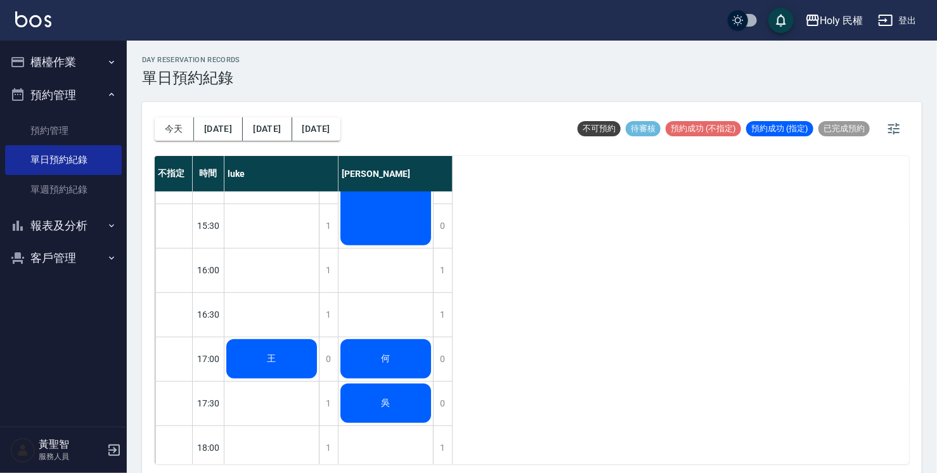
scroll to position [254, 0]
click at [446, 275] on div "1" at bounding box center [442, 271] width 19 height 44
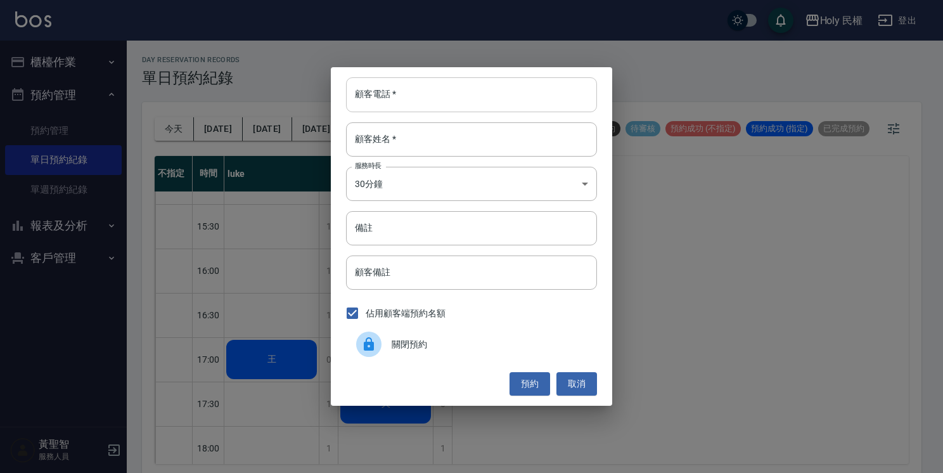
click at [441, 96] on input "顧客電話   *" at bounding box center [471, 94] width 251 height 34
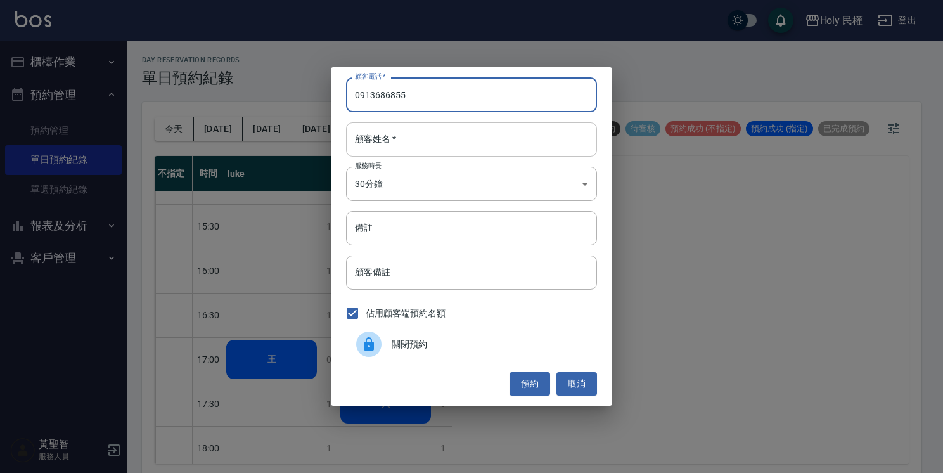
type input "0913686855"
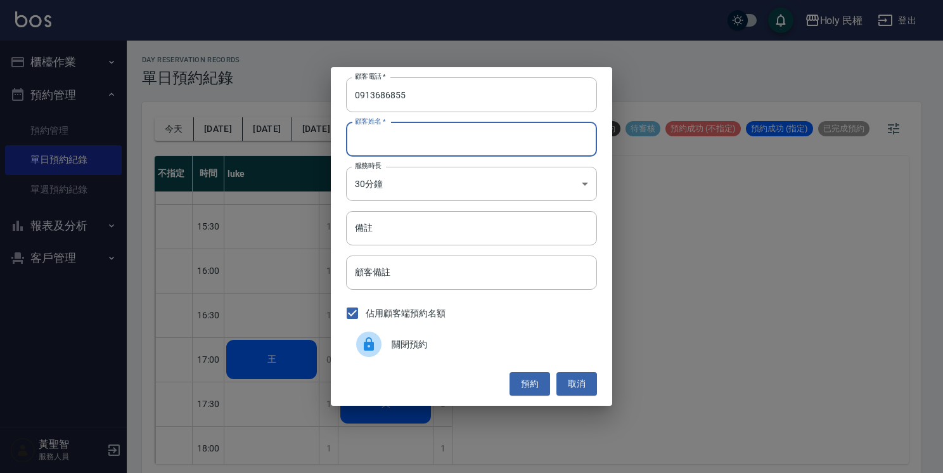
click at [507, 145] on input "顧客姓名   *" at bounding box center [471, 139] width 251 height 34
type input "林"
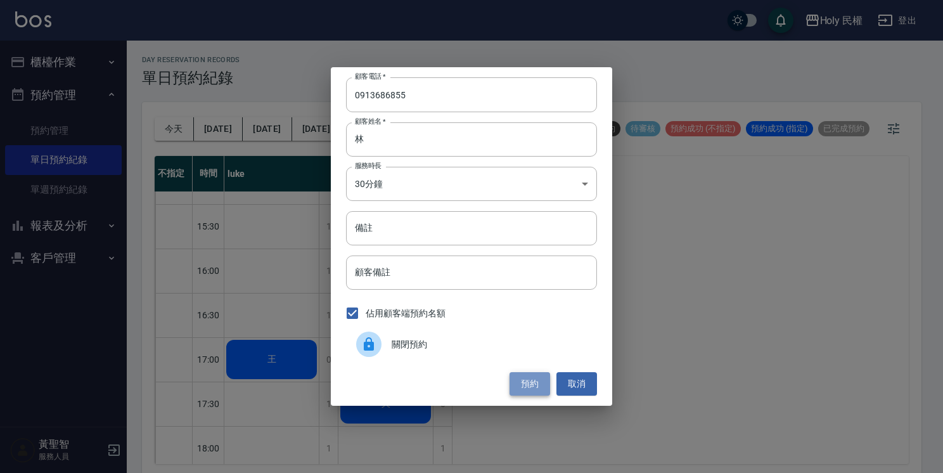
click at [533, 387] on button "預約" at bounding box center [530, 383] width 41 height 23
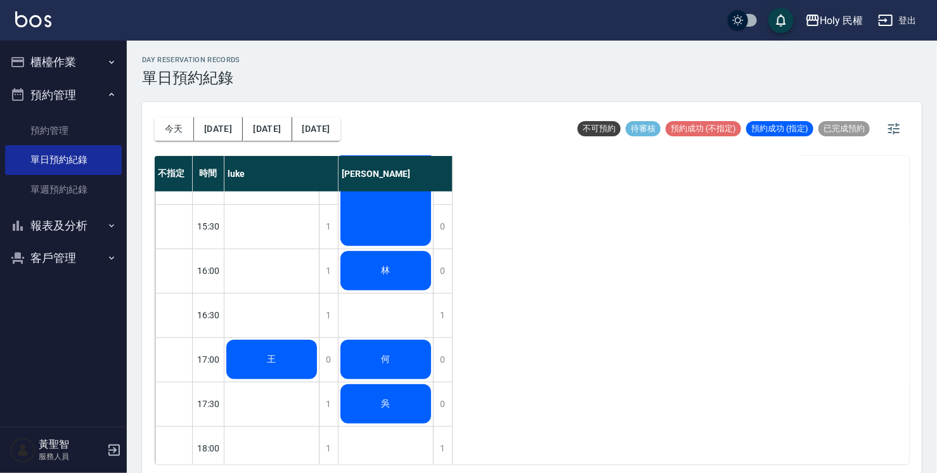
click at [319, 115] on div "林" at bounding box center [271, 93] width 94 height 43
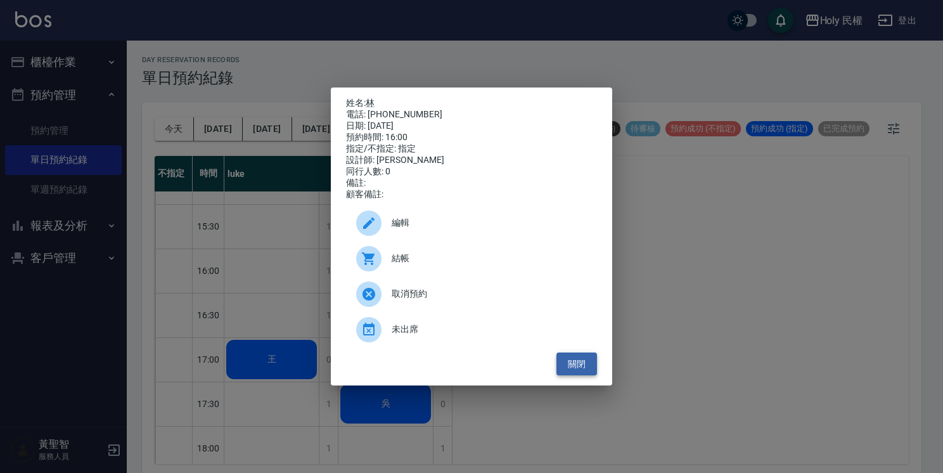
click at [570, 359] on button "關閉" at bounding box center [577, 364] width 41 height 23
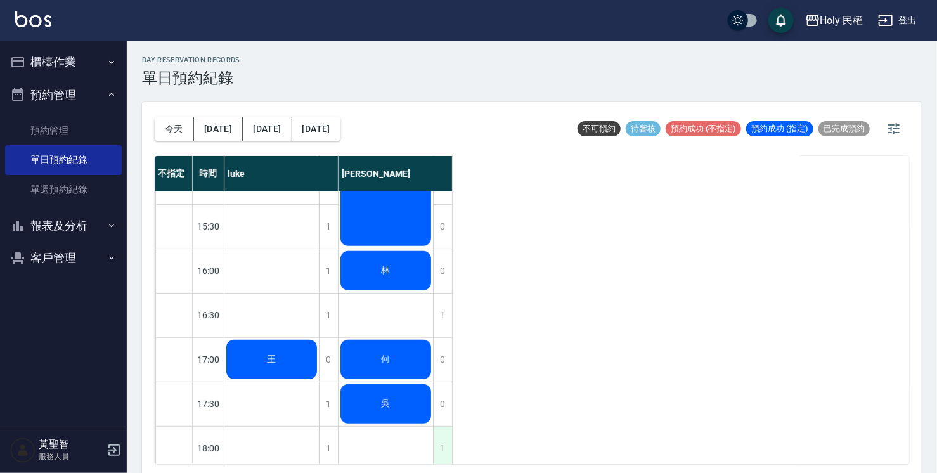
click at [443, 440] on div "1" at bounding box center [442, 449] width 19 height 44
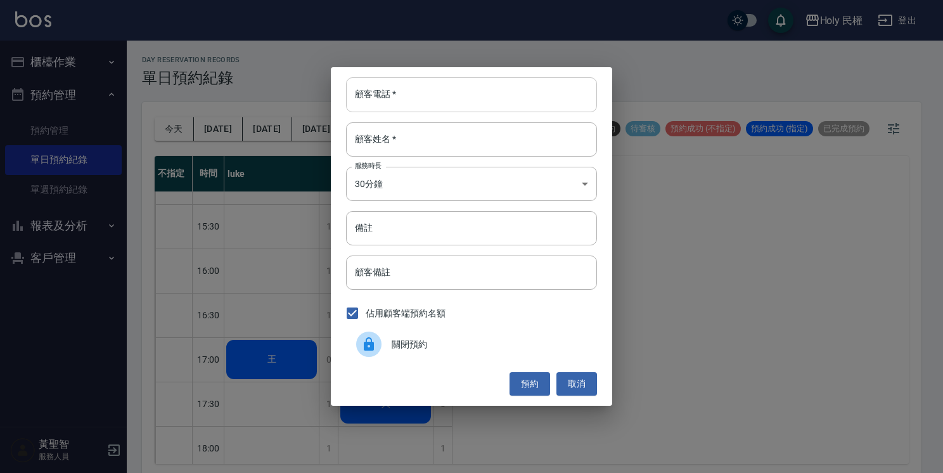
click at [545, 100] on input "顧客電話   *" at bounding box center [471, 94] width 251 height 34
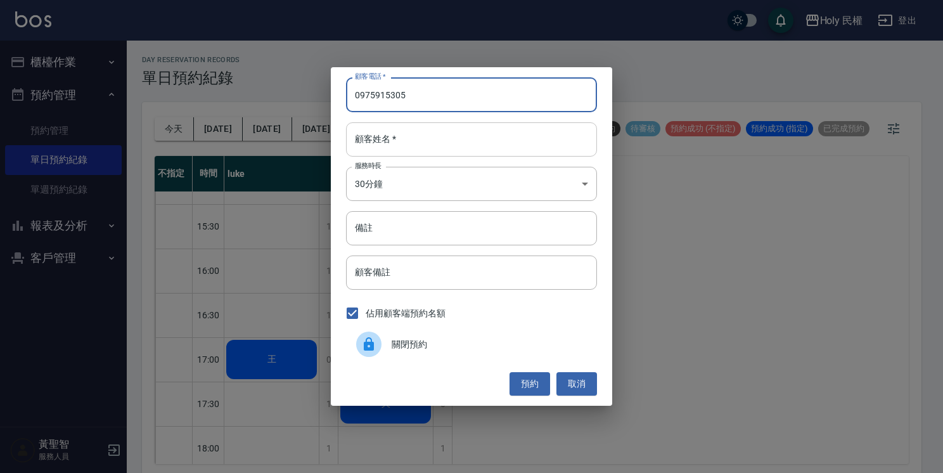
type input "0975915305"
click at [528, 129] on input "顧客姓名   *" at bounding box center [471, 139] width 251 height 34
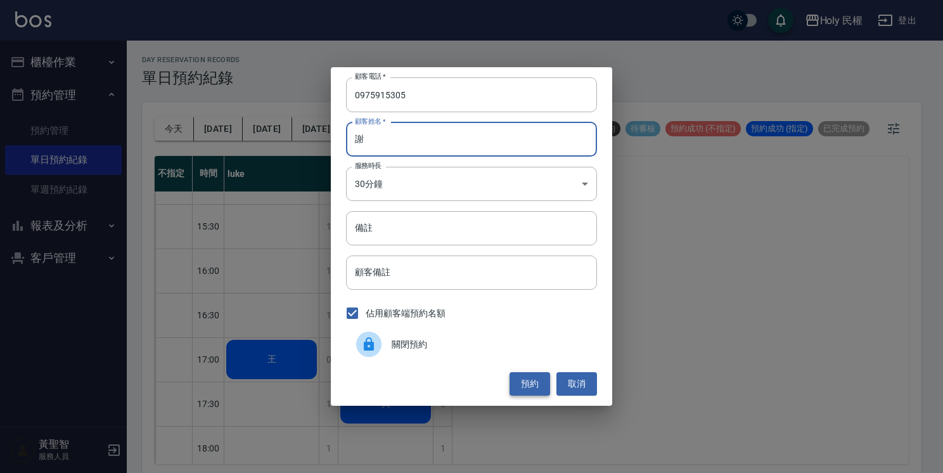
type input "謝"
click at [520, 388] on button "預約" at bounding box center [530, 383] width 41 height 23
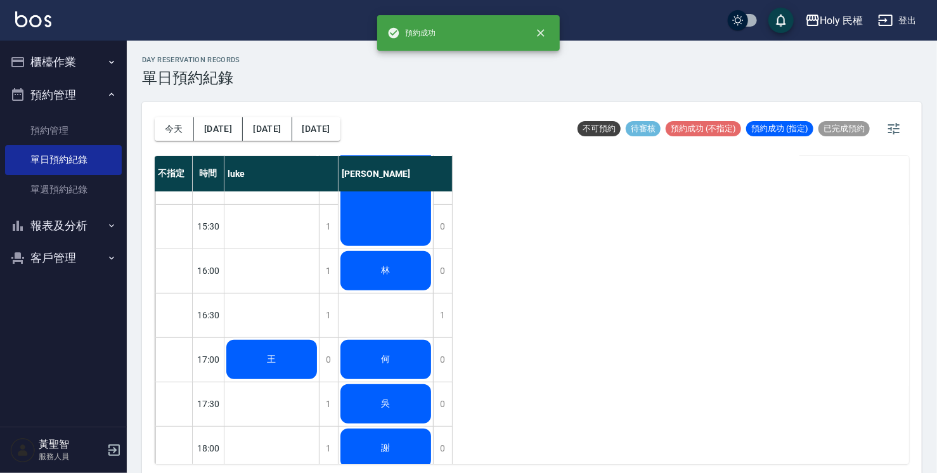
click at [319, 115] on div "林" at bounding box center [271, 93] width 94 height 43
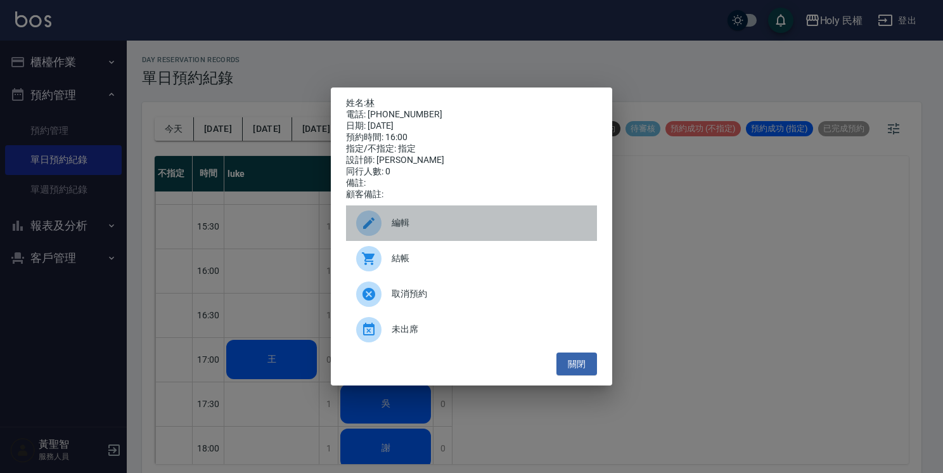
click at [452, 230] on span "編輯" at bounding box center [489, 222] width 195 height 13
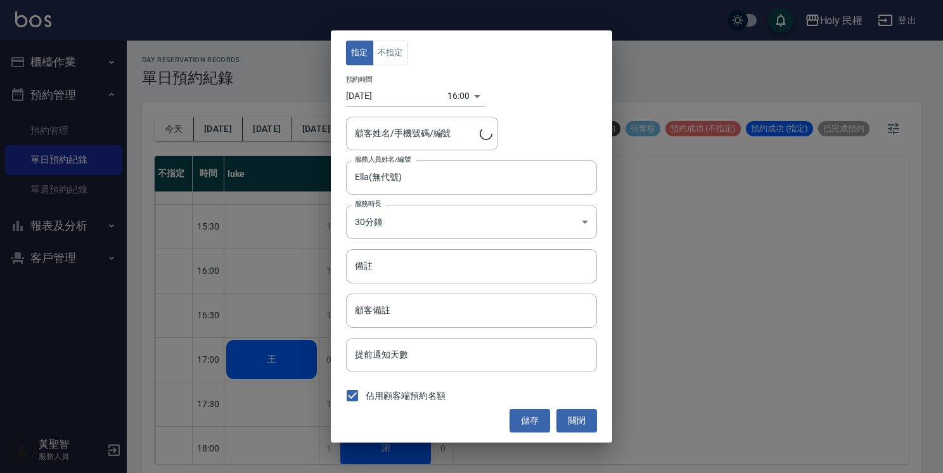
type input "林/0913686855/"
click at [456, 202] on div "指定 不指定 預約時間 2025/08/10 16:00 1754812800000 顧客姓名/手機號碼/編號 林/0913686855/ 顧客姓名/手機號碼…" at bounding box center [472, 235] width 282 height 411
click at [458, 217] on body "Holy 民權 登出 櫃檯作業 打帳單 帳單列表 營業儀表板 現場電腦打卡 預約管理 預約管理 單日預約紀錄 單週預約紀錄 報表及分析 報表目錄 店家日報表 …" at bounding box center [471, 238] width 943 height 477
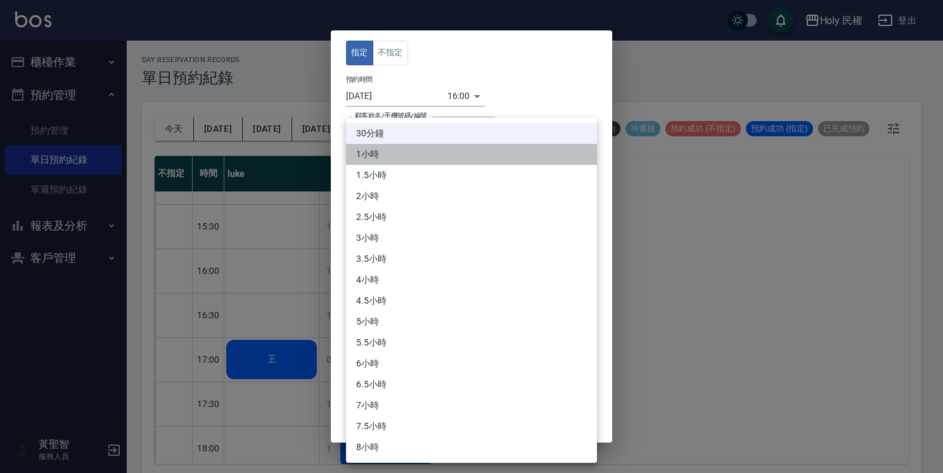
click at [450, 160] on li "1小時" at bounding box center [471, 154] width 251 height 21
type input "2"
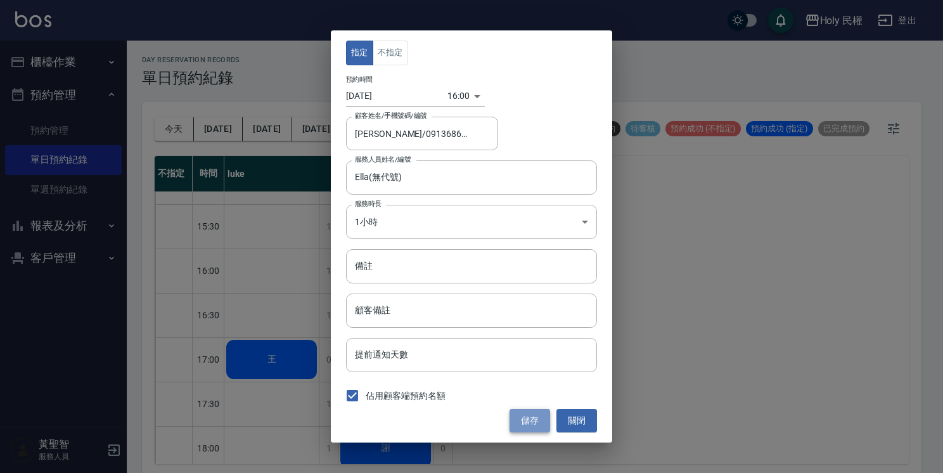
click at [526, 422] on button "儲存" at bounding box center [530, 420] width 41 height 23
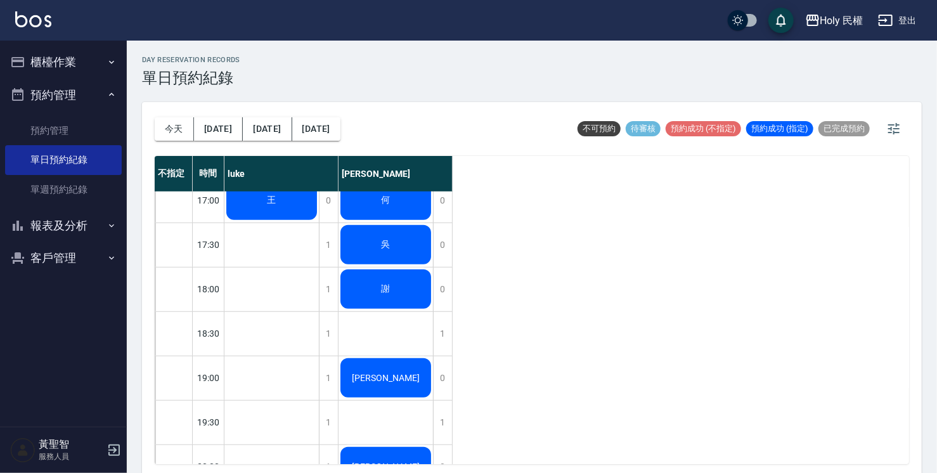
scroll to position [444, 0]
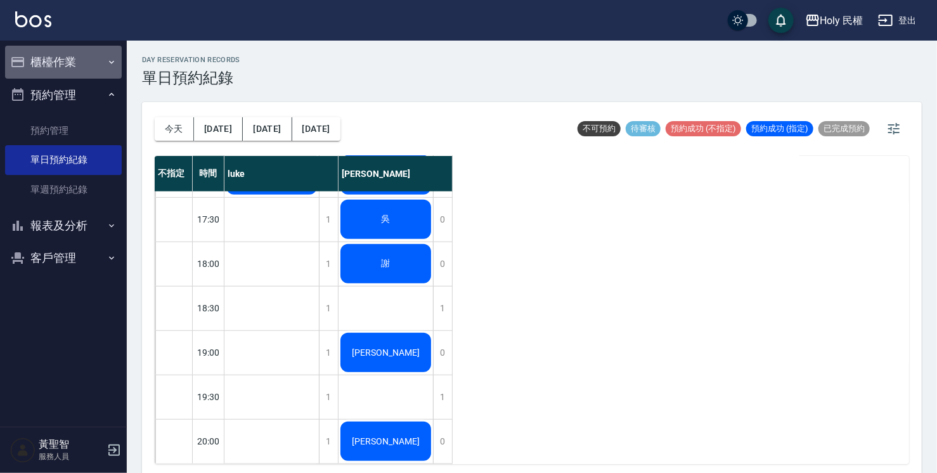
click at [56, 62] on button "櫃檯作業" at bounding box center [63, 62] width 117 height 33
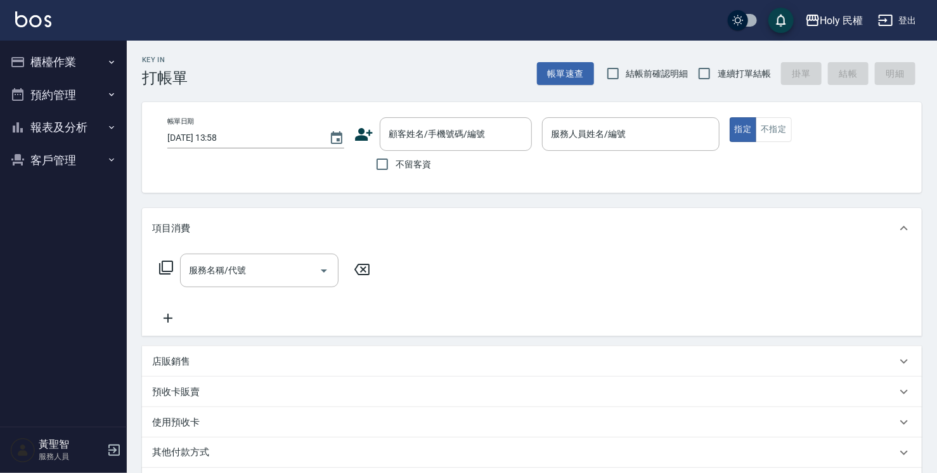
click at [363, 136] on icon at bounding box center [365, 134] width 18 height 13
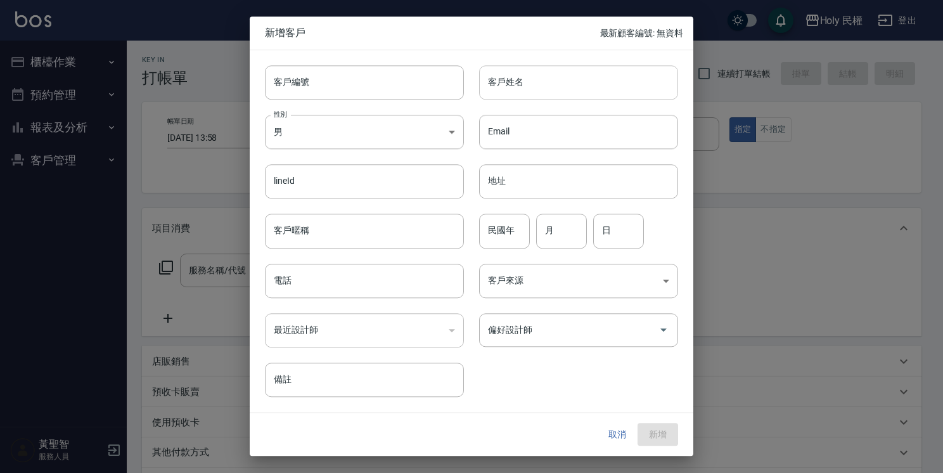
click at [513, 81] on input "客戶姓名" at bounding box center [578, 82] width 199 height 34
type input "ㄎ"
type input "林"
click at [336, 287] on input "電話" at bounding box center [364, 281] width 199 height 34
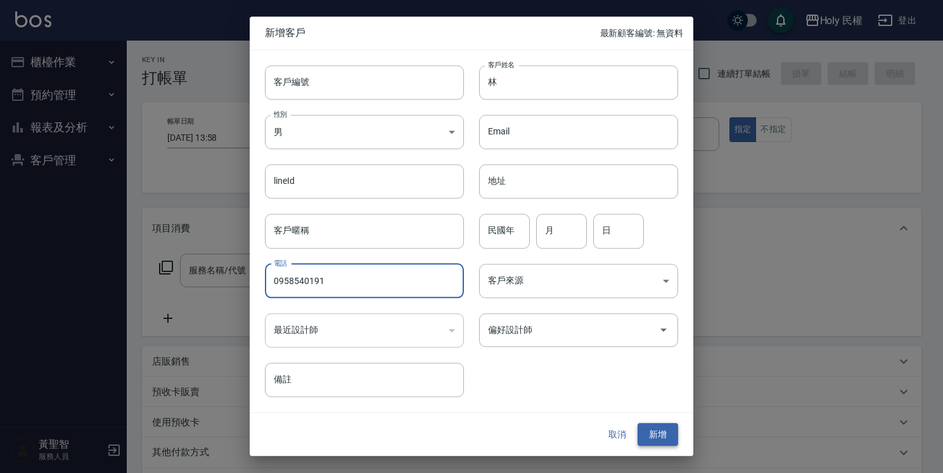
type input "0958540191"
click at [649, 432] on button "新增" at bounding box center [658, 434] width 41 height 23
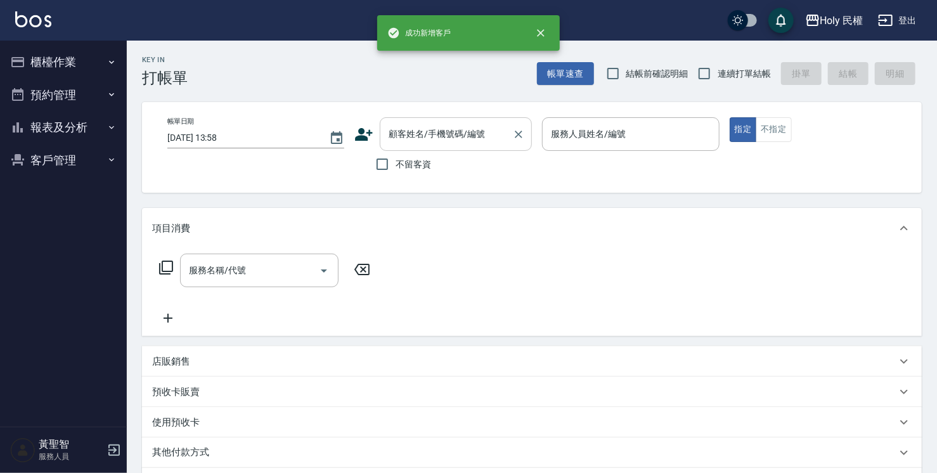
click at [433, 131] on input "顧客姓名/手機號碼/編號" at bounding box center [446, 134] width 122 height 22
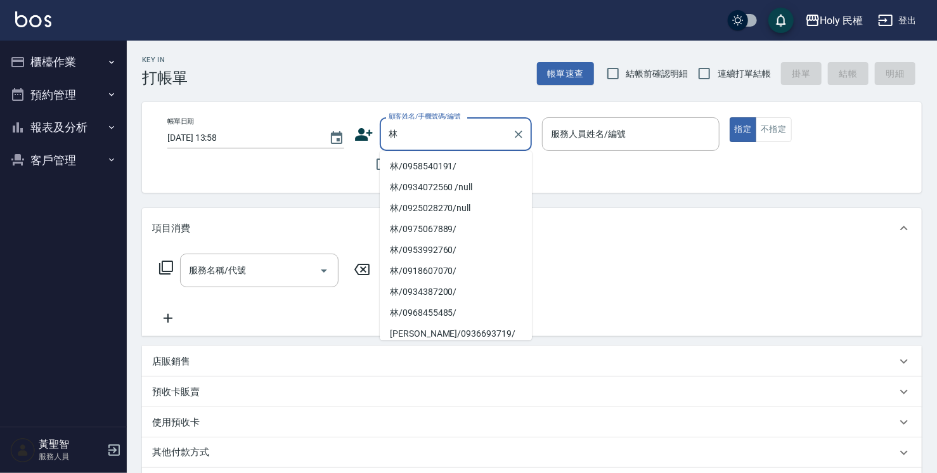
click at [455, 168] on li "林/0958540191/" at bounding box center [456, 166] width 152 height 21
type input "林/0958540191/"
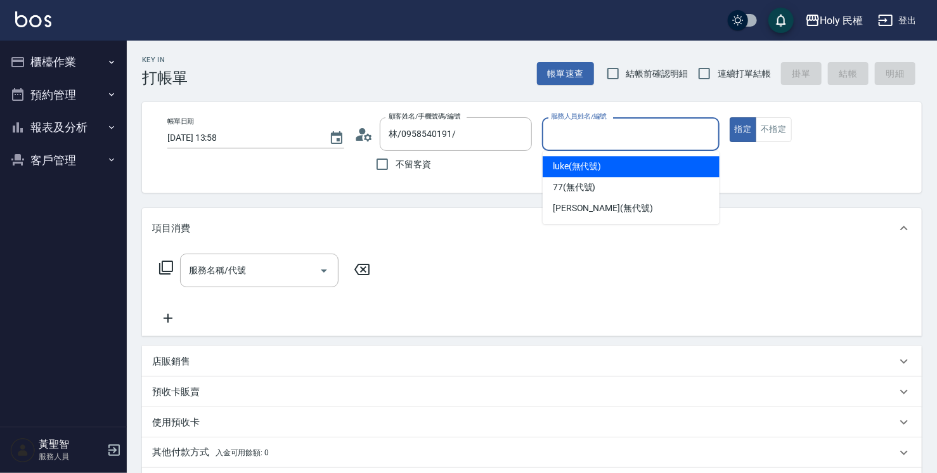
click at [627, 129] on input "服務人員姓名/編號" at bounding box center [630, 134] width 165 height 22
click at [592, 169] on span "luke (無代號)" at bounding box center [577, 166] width 49 height 13
type input "luke(無代號)"
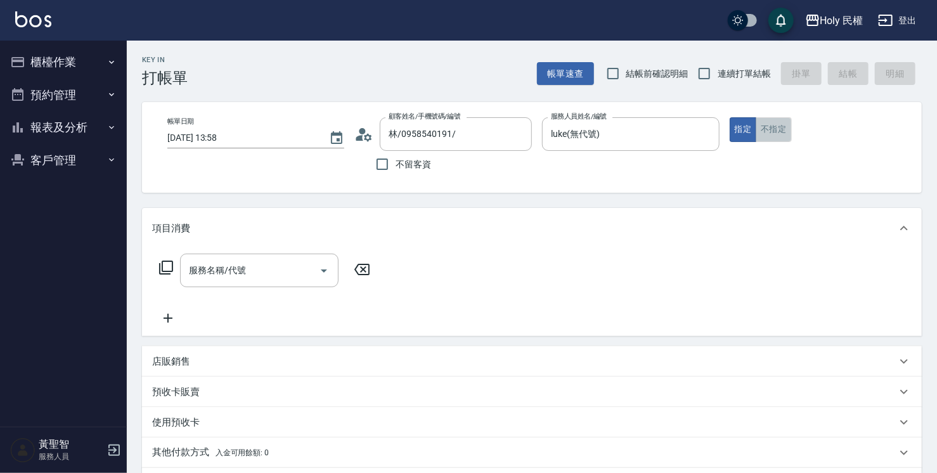
click at [776, 137] on button "不指定" at bounding box center [774, 129] width 36 height 25
click at [214, 270] on div "服務名稱/代號 服務名稱/代號" at bounding box center [259, 271] width 159 height 34
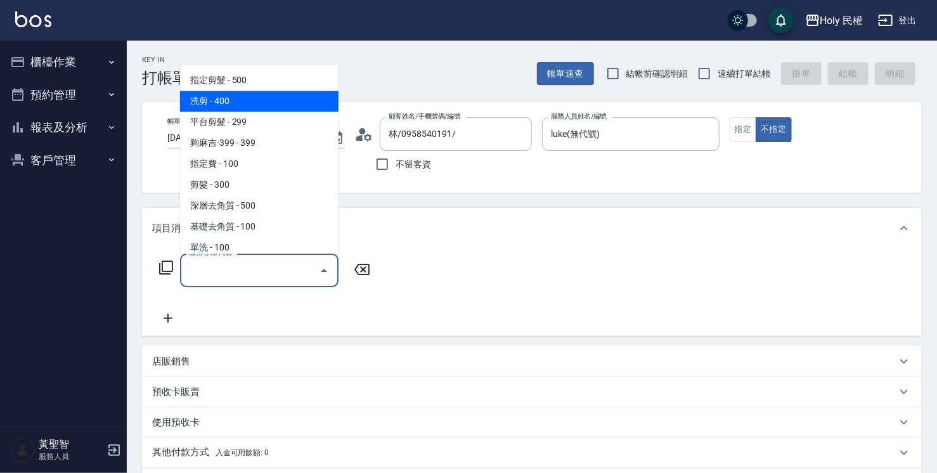
click at [231, 100] on span "洗剪 - 400" at bounding box center [259, 101] width 159 height 21
type input "洗剪(3)"
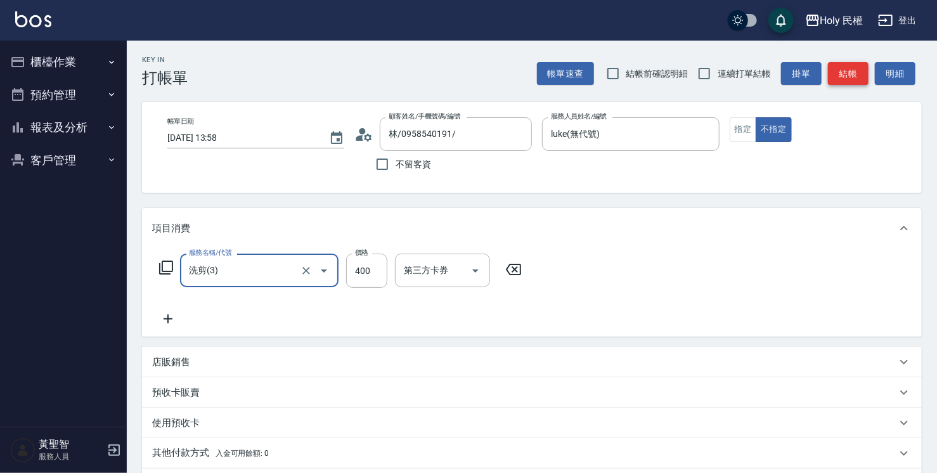
click at [855, 75] on button "結帳" at bounding box center [848, 73] width 41 height 23
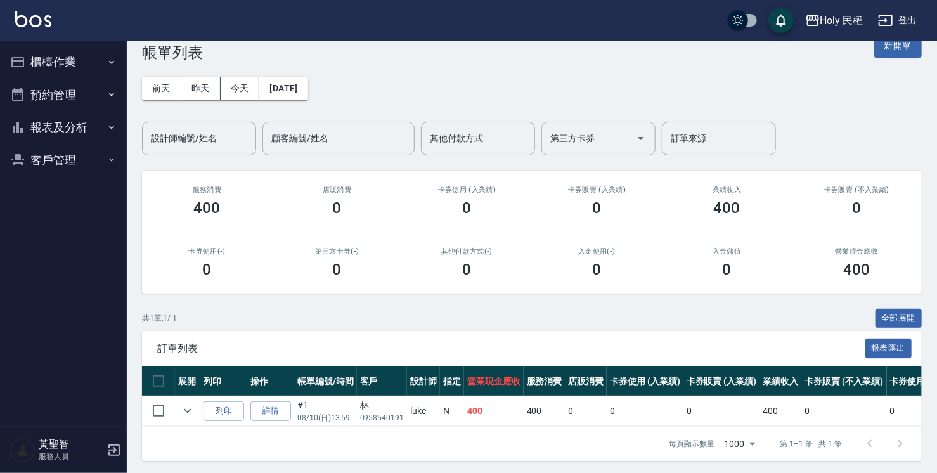
scroll to position [37, 0]
